Goal: Task Accomplishment & Management: Use online tool/utility

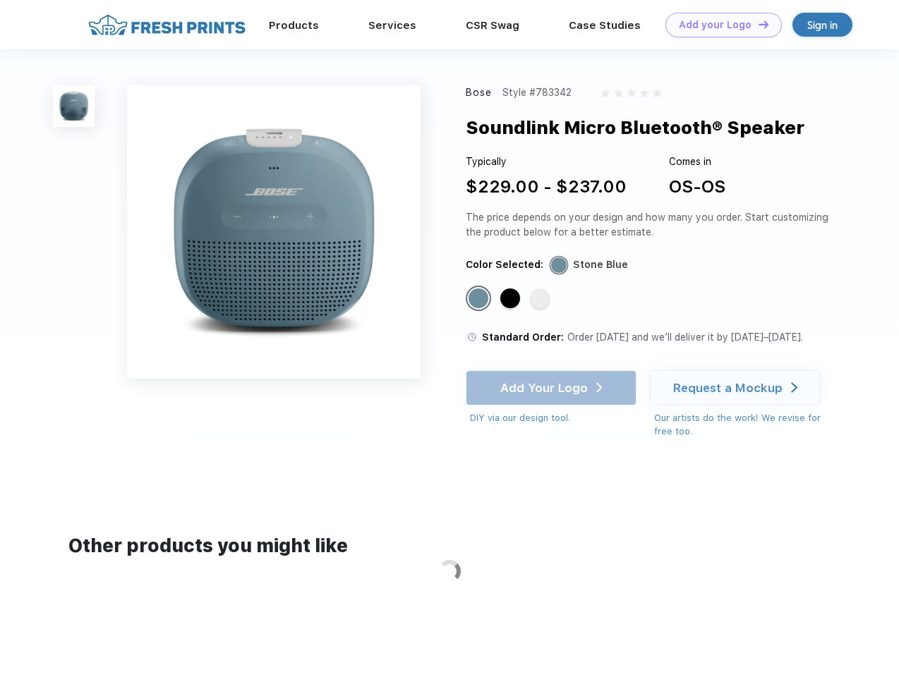
click at [718, 25] on link "Add your Logo Design Tool" at bounding box center [723, 25] width 116 height 25
click at [0, 0] on div "Design Tool" at bounding box center [0, 0] width 0 height 0
click at [757, 24] on link "Add your Logo Design Tool" at bounding box center [723, 25] width 116 height 25
click at [74, 106] on img at bounding box center [74, 106] width 42 height 42
click at [480, 299] on div "Standard Color" at bounding box center [479, 299] width 20 height 20
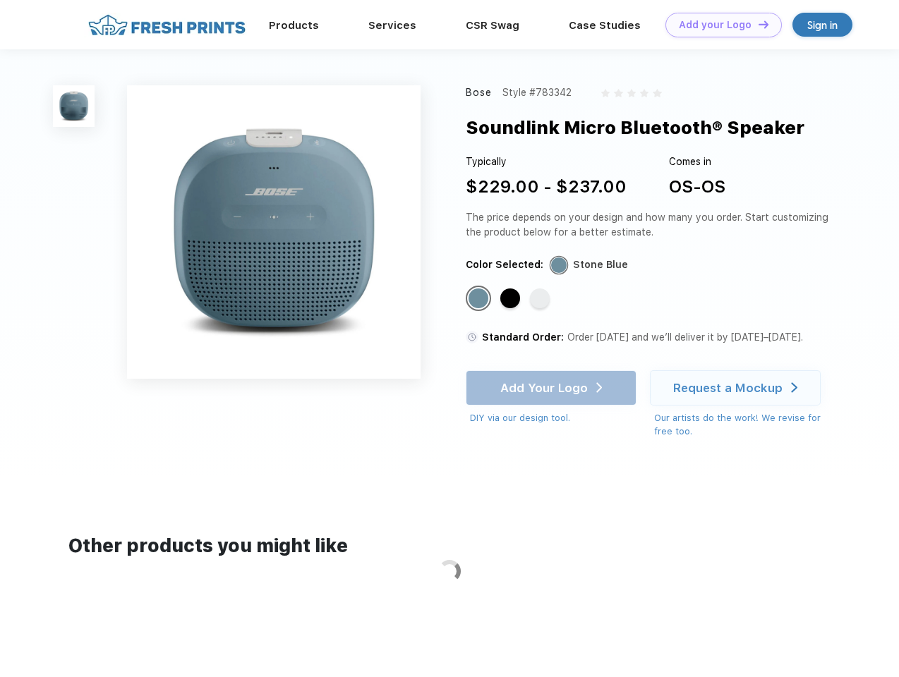
click at [512, 299] on div "Standard Color" at bounding box center [510, 299] width 20 height 20
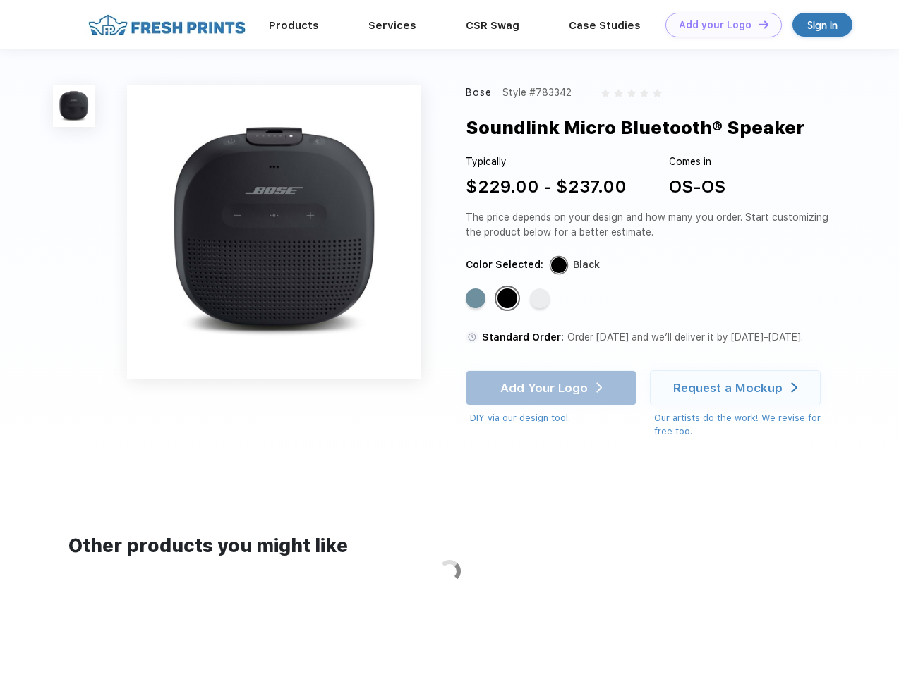
click at [541, 299] on div "Standard Color" at bounding box center [540, 299] width 20 height 20
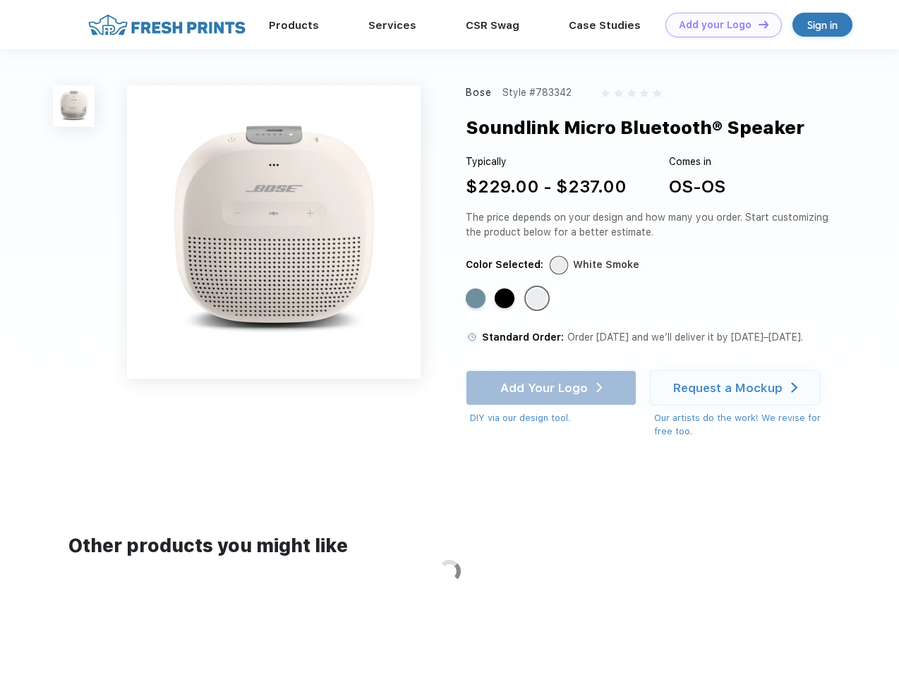
click at [553, 388] on div "Add Your Logo DIY via our design tool. Ah shoot! This product isn't up in our d…" at bounding box center [551, 397] width 171 height 55
click at [737, 388] on div "Request a Mockup" at bounding box center [727, 388] width 109 height 14
